Goal: Transaction & Acquisition: Purchase product/service

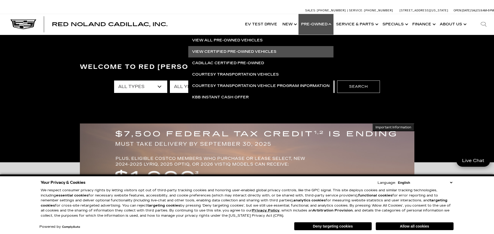
click at [244, 51] on link "View Certified Pre-Owned Vehicles" at bounding box center [260, 51] width 145 height 11
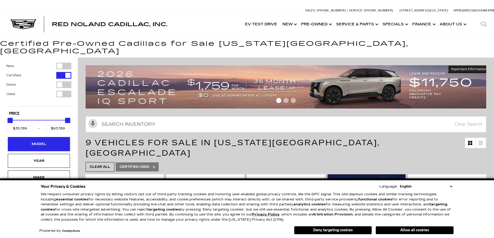
click at [38, 141] on div "Model" at bounding box center [39, 144] width 26 height 6
